Goal: Check status

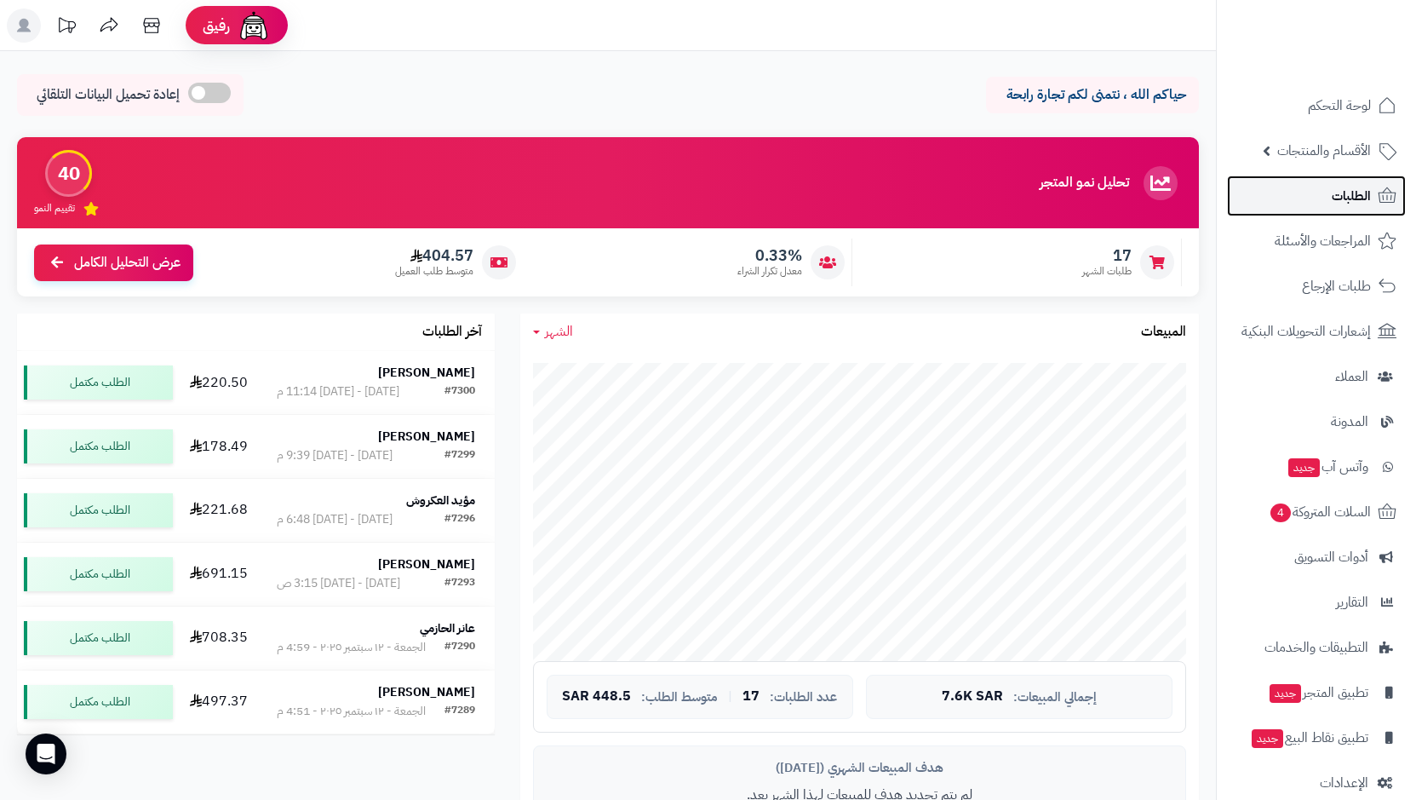
click at [1347, 196] on span "الطلبات" at bounding box center [1351, 196] width 39 height 24
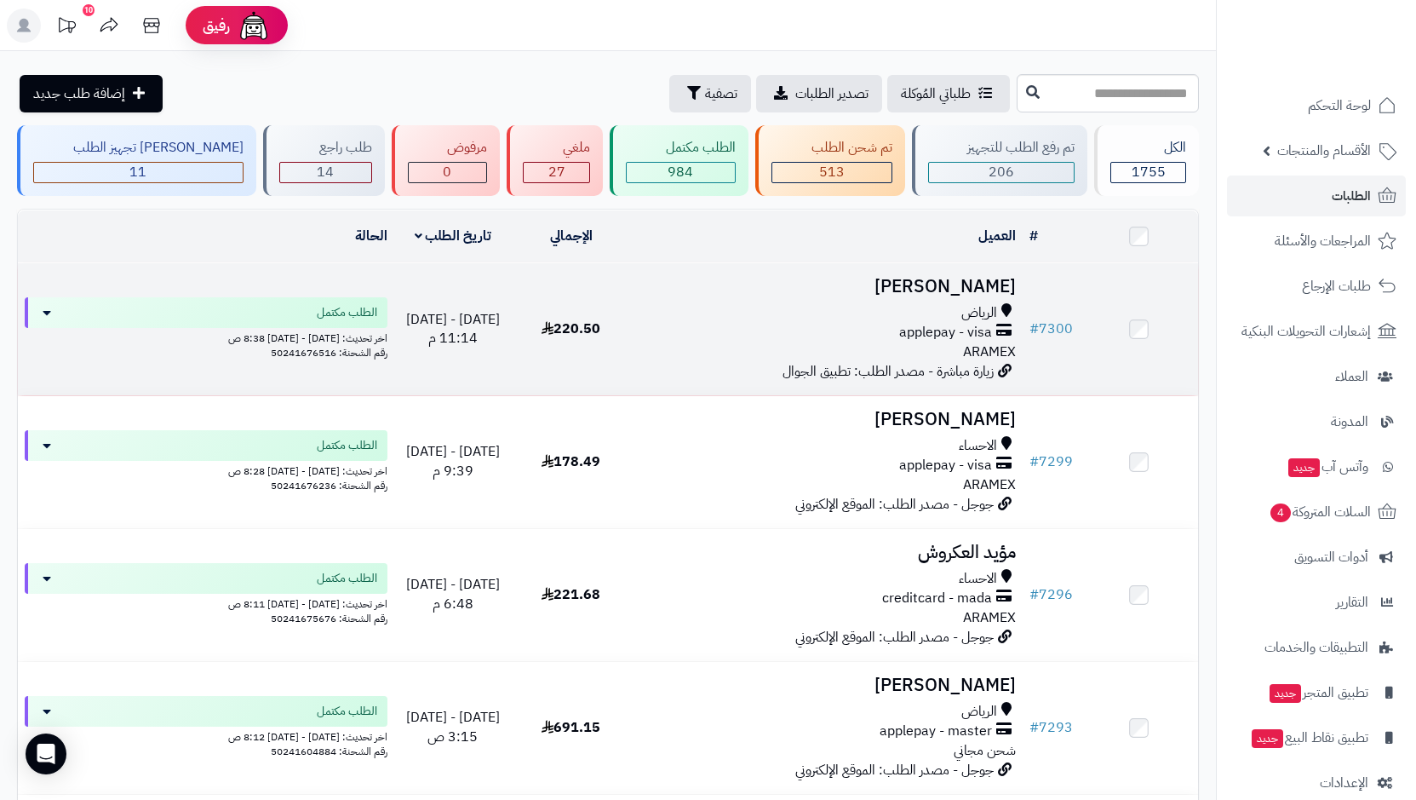
click at [962, 315] on span "الرياض" at bounding box center [979, 313] width 36 height 20
